Goal: Transaction & Acquisition: Purchase product/service

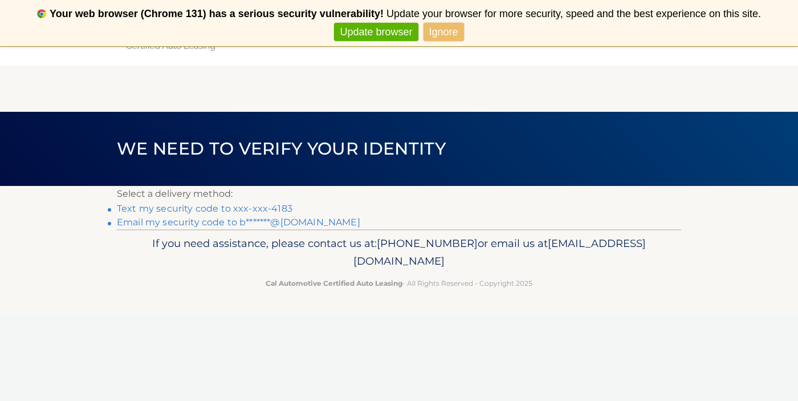
click at [254, 208] on link "Text my security code to xxx-xxx-4183" at bounding box center [205, 208] width 176 height 11
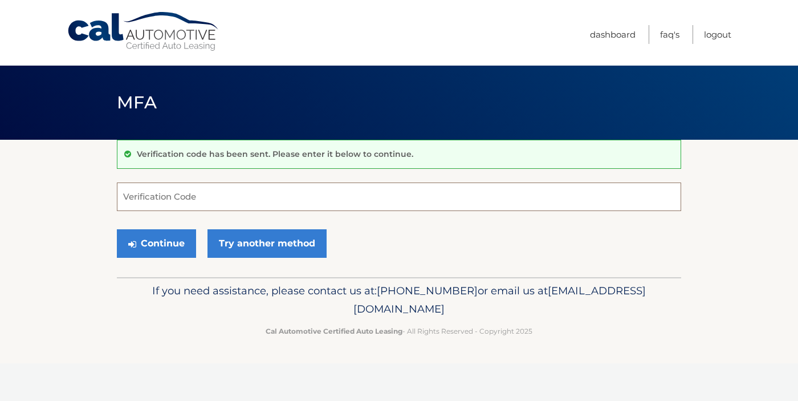
click at [249, 199] on input "Verification Code" at bounding box center [399, 196] width 565 height 29
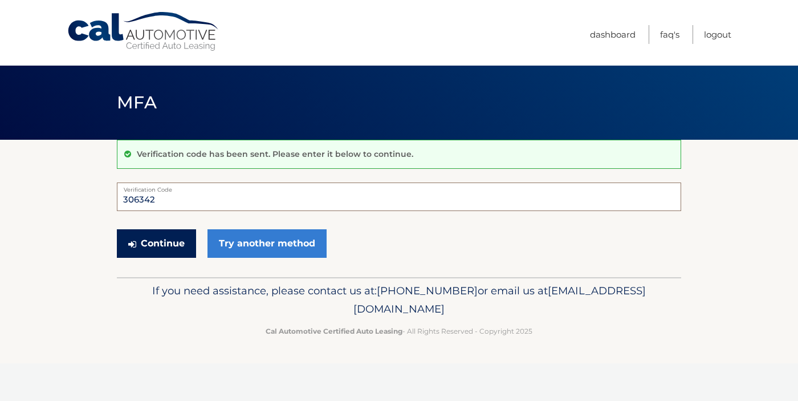
type input "306342"
click at [173, 247] on button "Continue" at bounding box center [156, 243] width 79 height 29
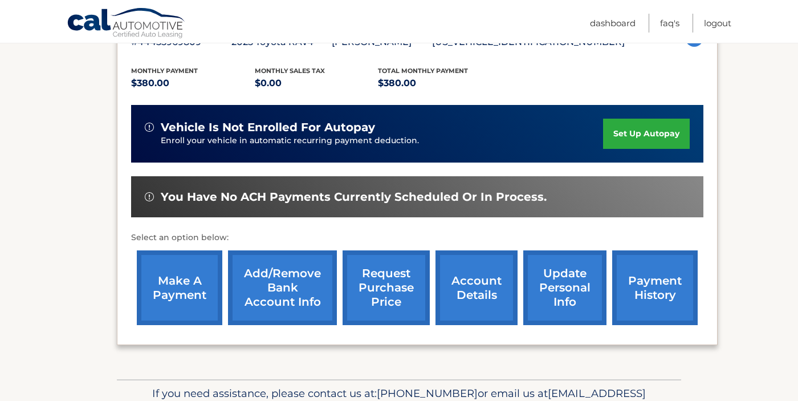
scroll to position [226, 0]
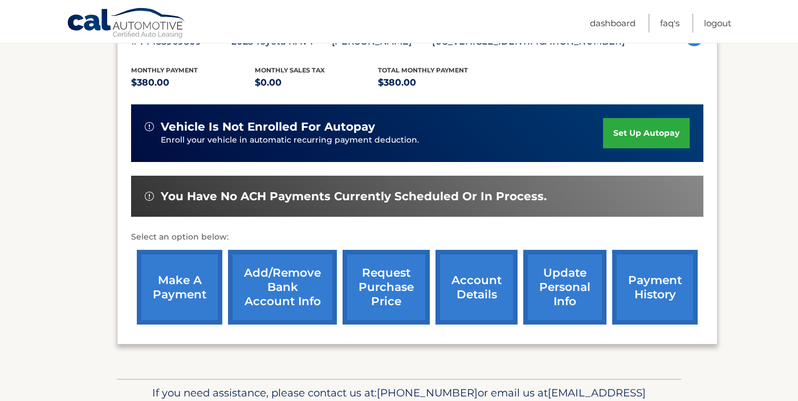
click at [178, 287] on link "make a payment" at bounding box center [180, 287] width 86 height 75
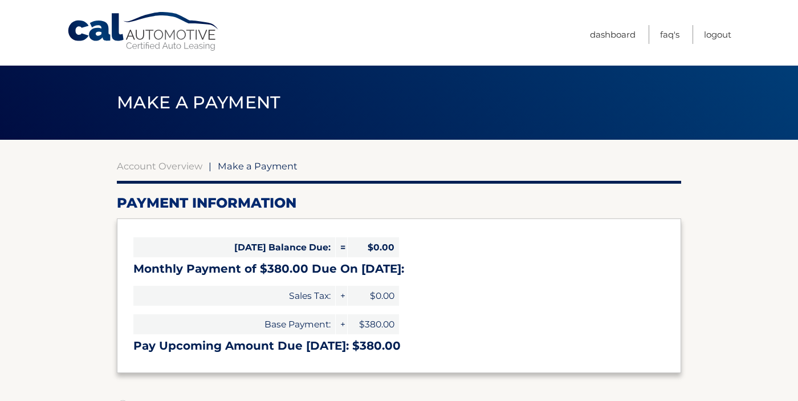
select select "ZGNmNWVjMWMtZmIxMS00ZjcxLTk1YmMtZmUxMjJjMzc1NzU0"
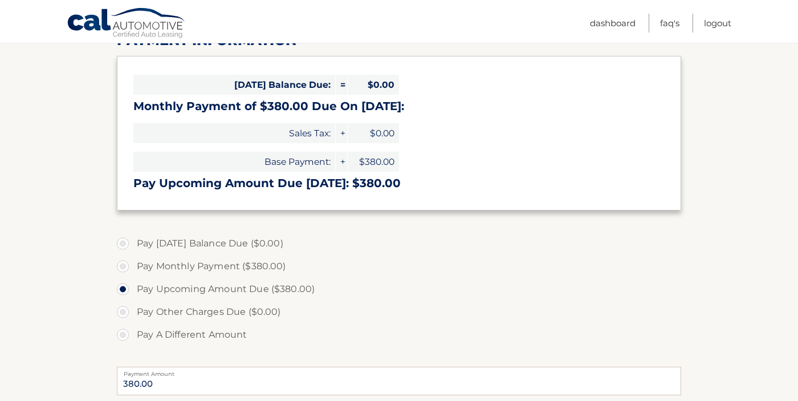
scroll to position [163, 0]
click at [123, 266] on label "Pay Monthly Payment ($380.00)" at bounding box center [399, 265] width 565 height 23
click at [123, 266] on input "Pay Monthly Payment ($380.00)" at bounding box center [126, 263] width 11 height 18
radio input "true"
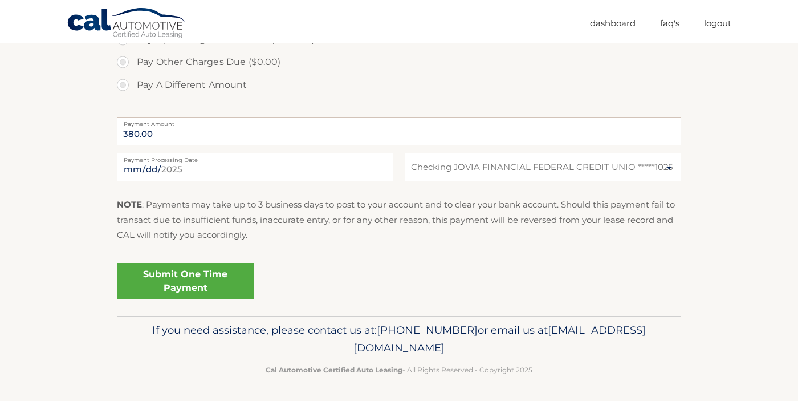
scroll to position [414, 0]
click at [196, 277] on link "Submit One Time Payment" at bounding box center [185, 279] width 137 height 36
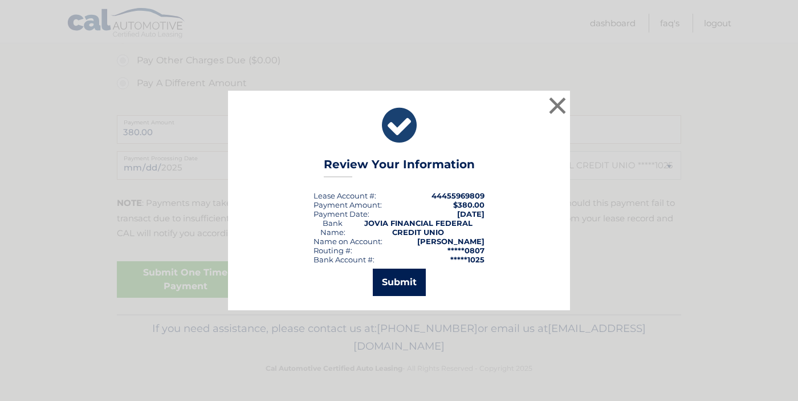
click at [387, 285] on button "Submit" at bounding box center [399, 282] width 53 height 27
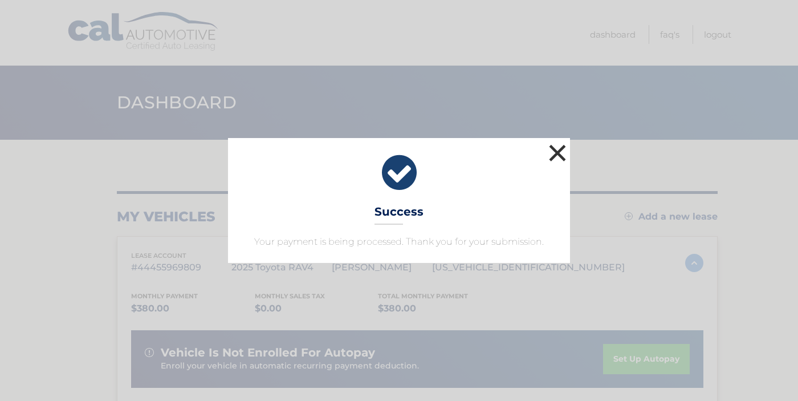
click at [559, 153] on button "×" at bounding box center [557, 152] width 23 height 23
